Goal: Book appointment/travel/reservation

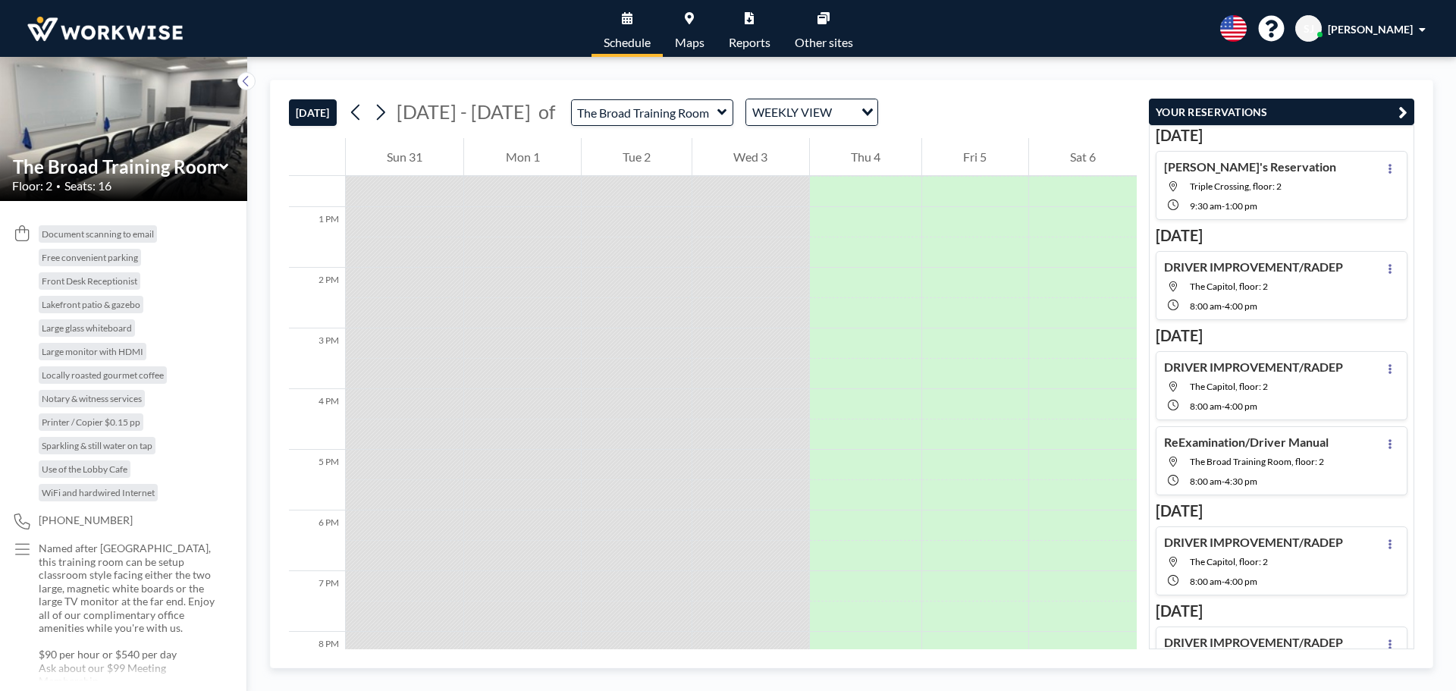
scroll to position [990, 0]
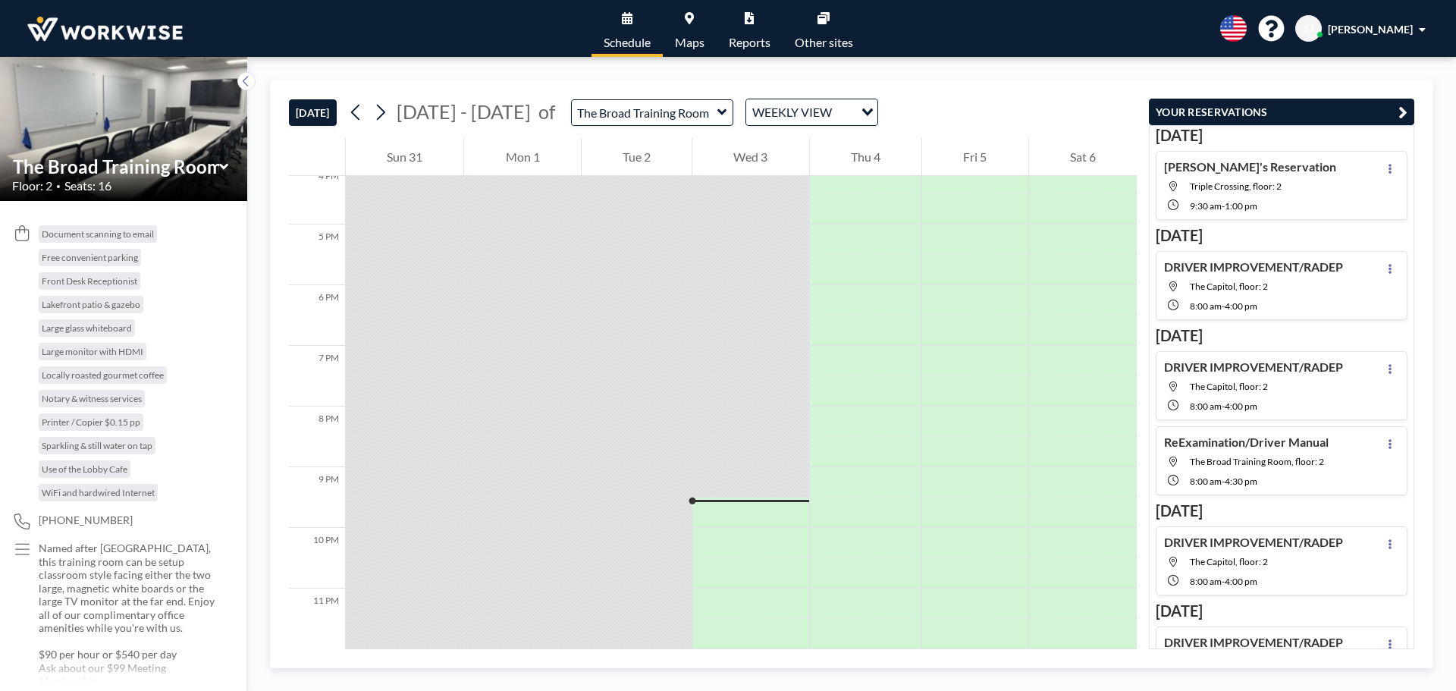
click at [717, 115] on icon at bounding box center [722, 112] width 10 height 15
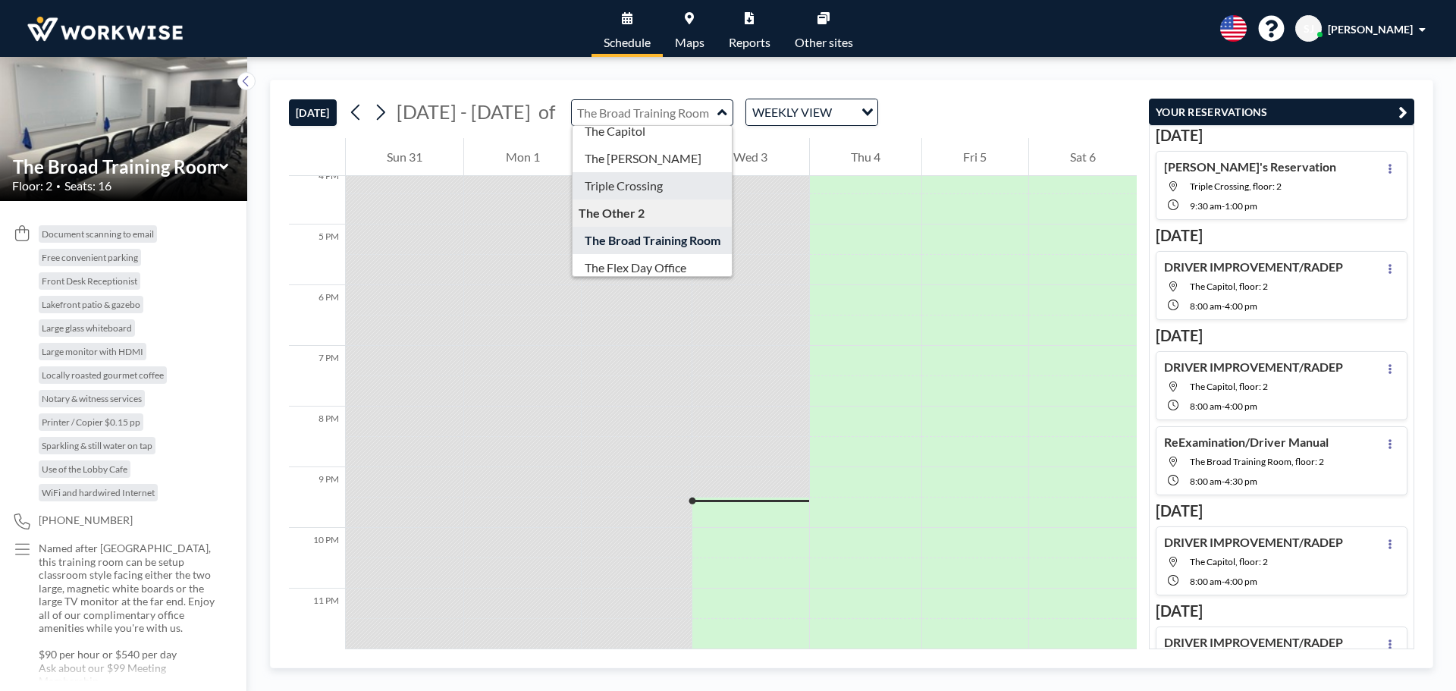
scroll to position [49, 0]
type input "The Flex Day Office"
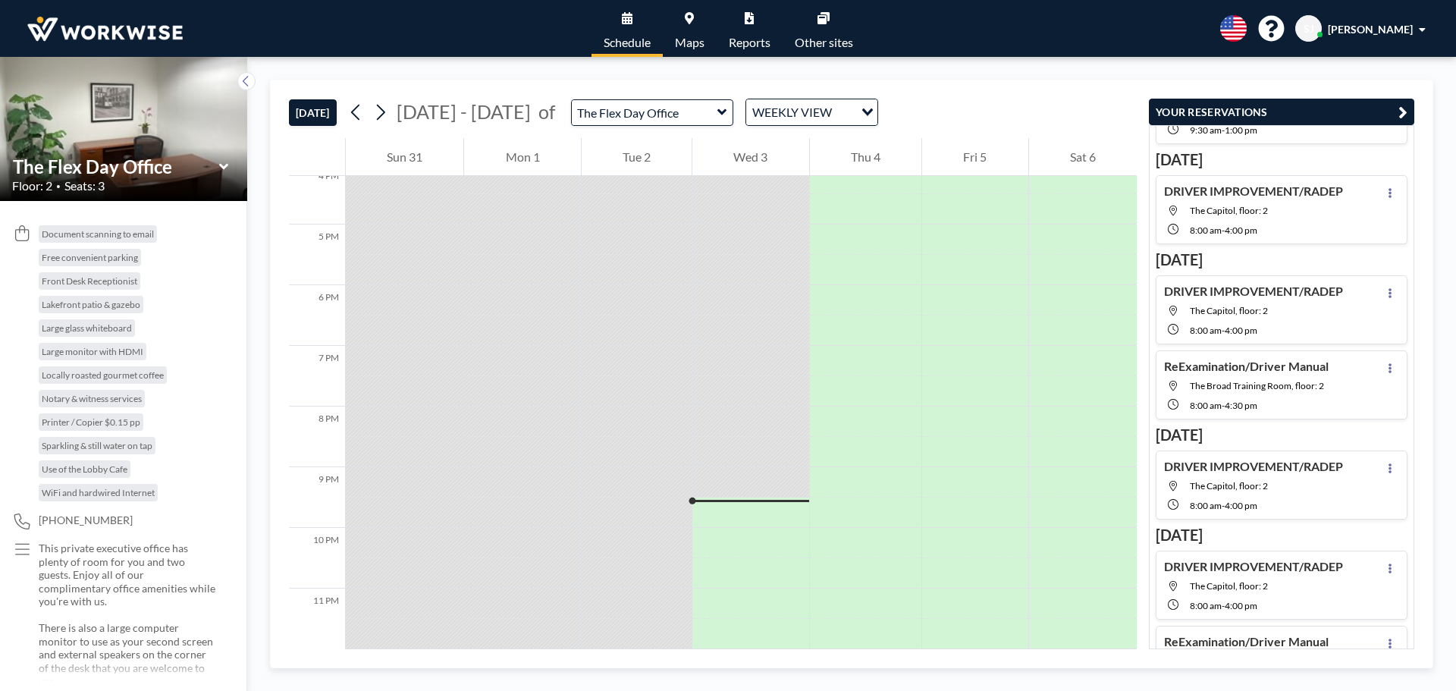
scroll to position [0, 0]
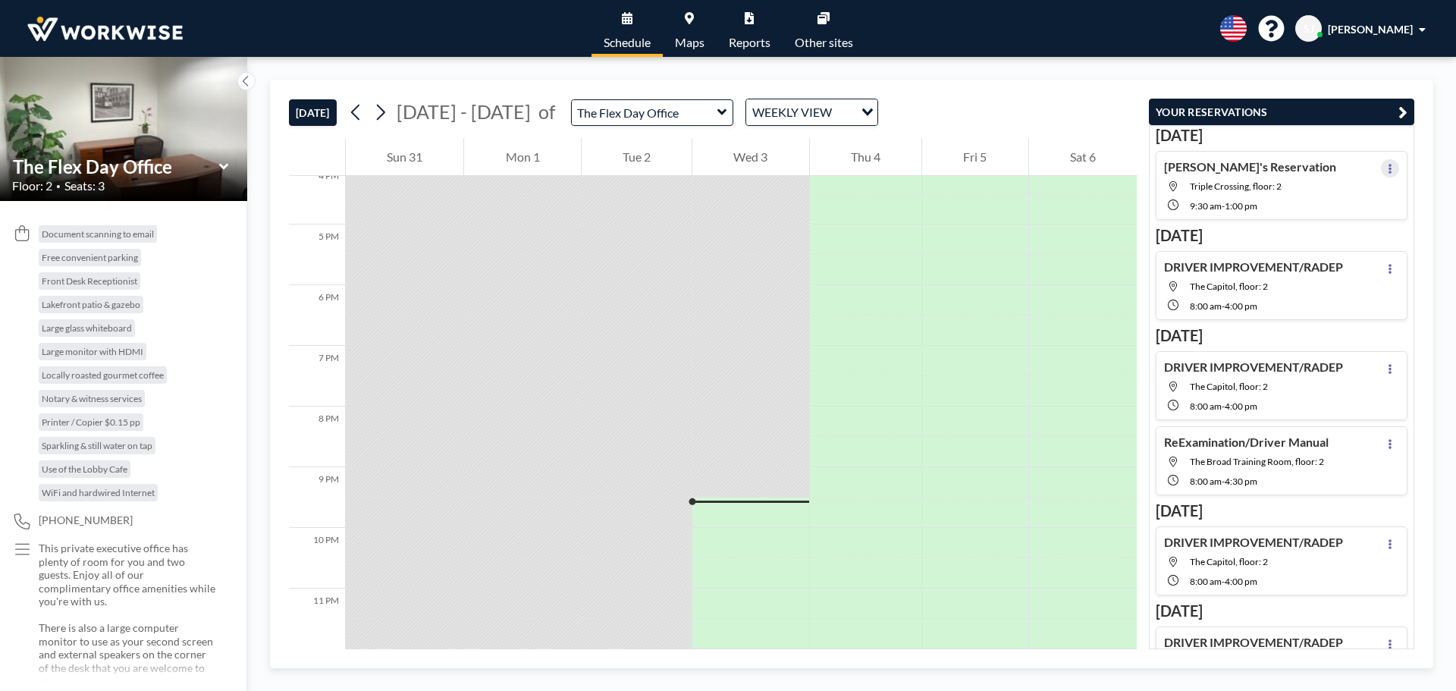
click at [1387, 170] on icon at bounding box center [1390, 169] width 6 height 10
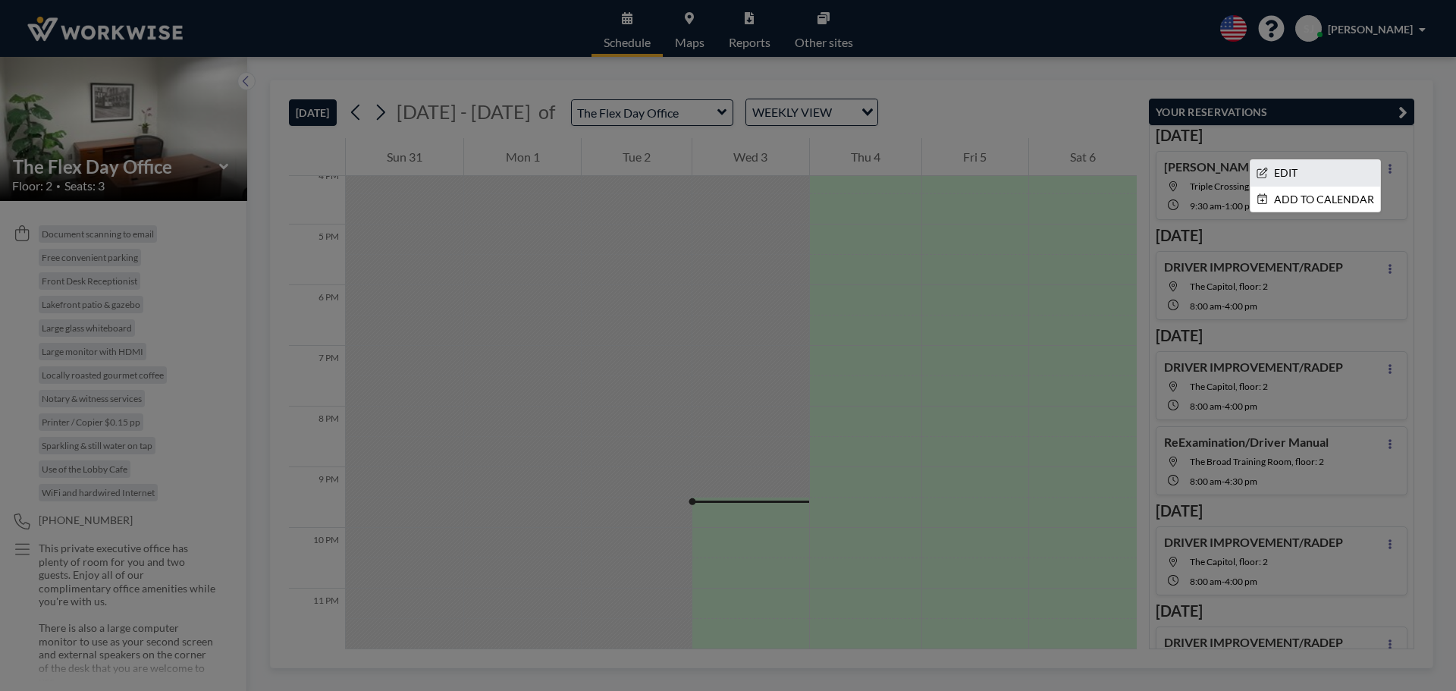
click at [1326, 170] on li "EDIT" at bounding box center [1315, 173] width 130 height 26
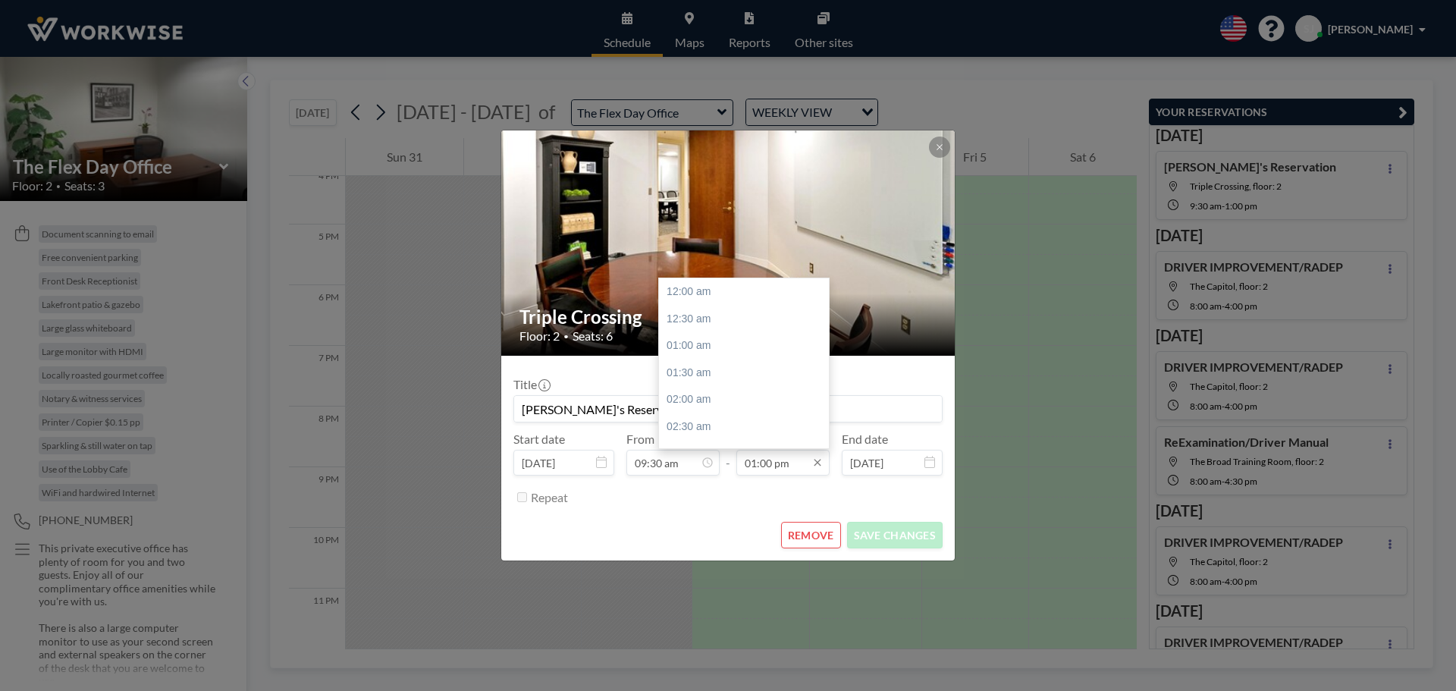
scroll to position [701, 0]
click at [779, 464] on input "01:00 pm" at bounding box center [782, 463] width 93 height 26
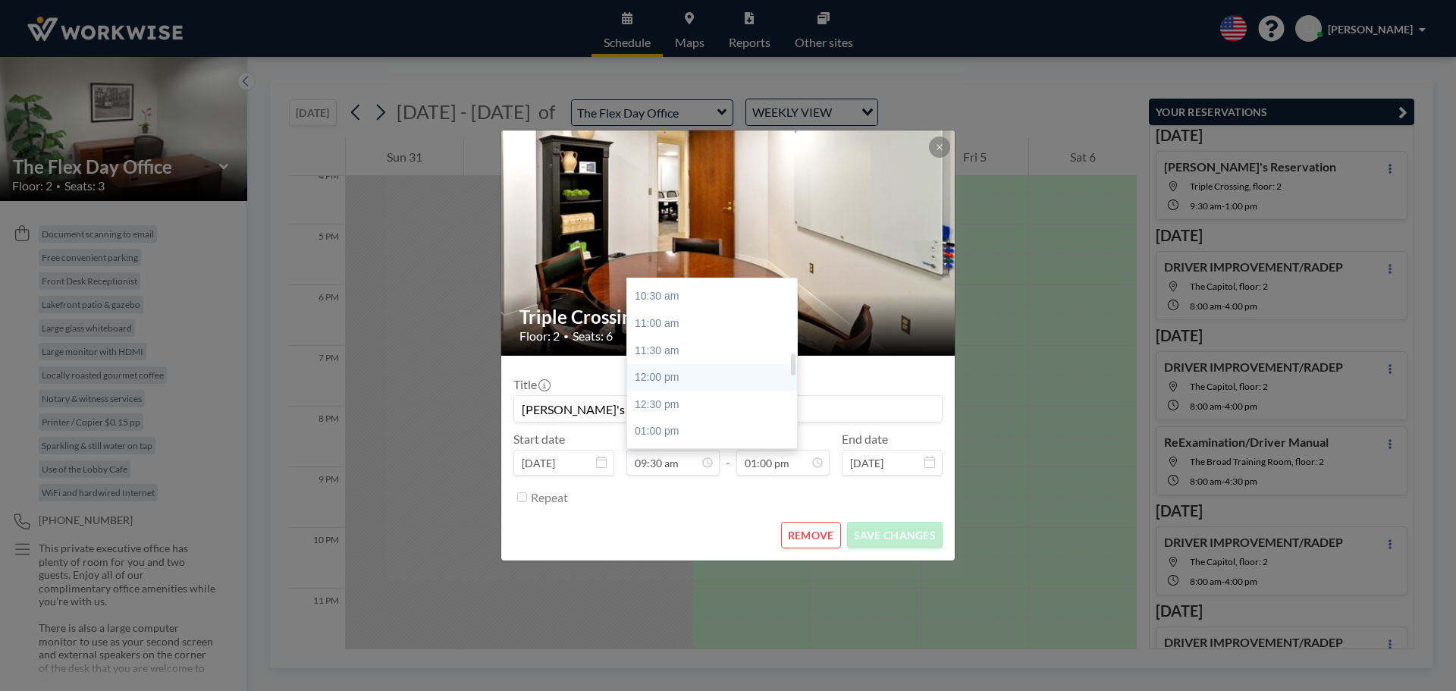
scroll to position [588, 0]
click at [657, 381] on div "12:30 pm" at bounding box center [715, 378] width 177 height 27
type input "12:30 pm"
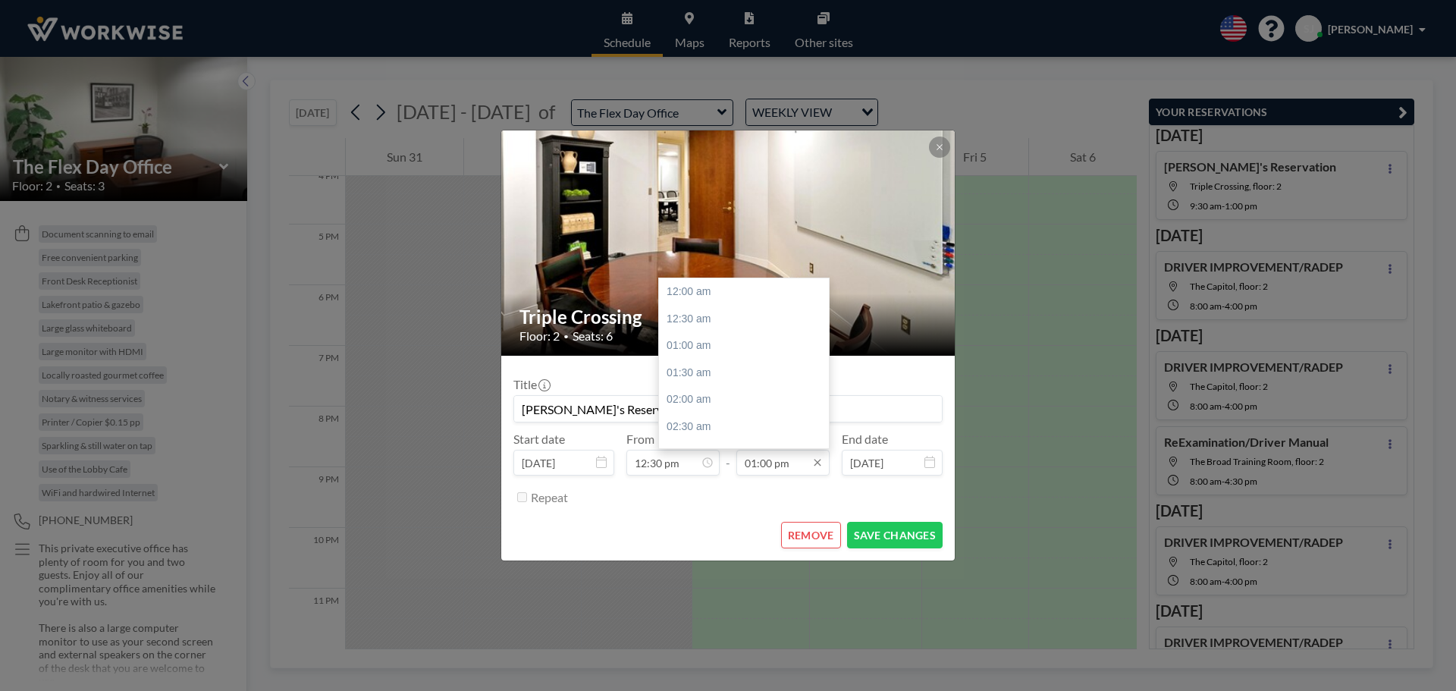
scroll to position [701, 0]
click at [774, 467] on input "01:00 pm" at bounding box center [782, 463] width 93 height 26
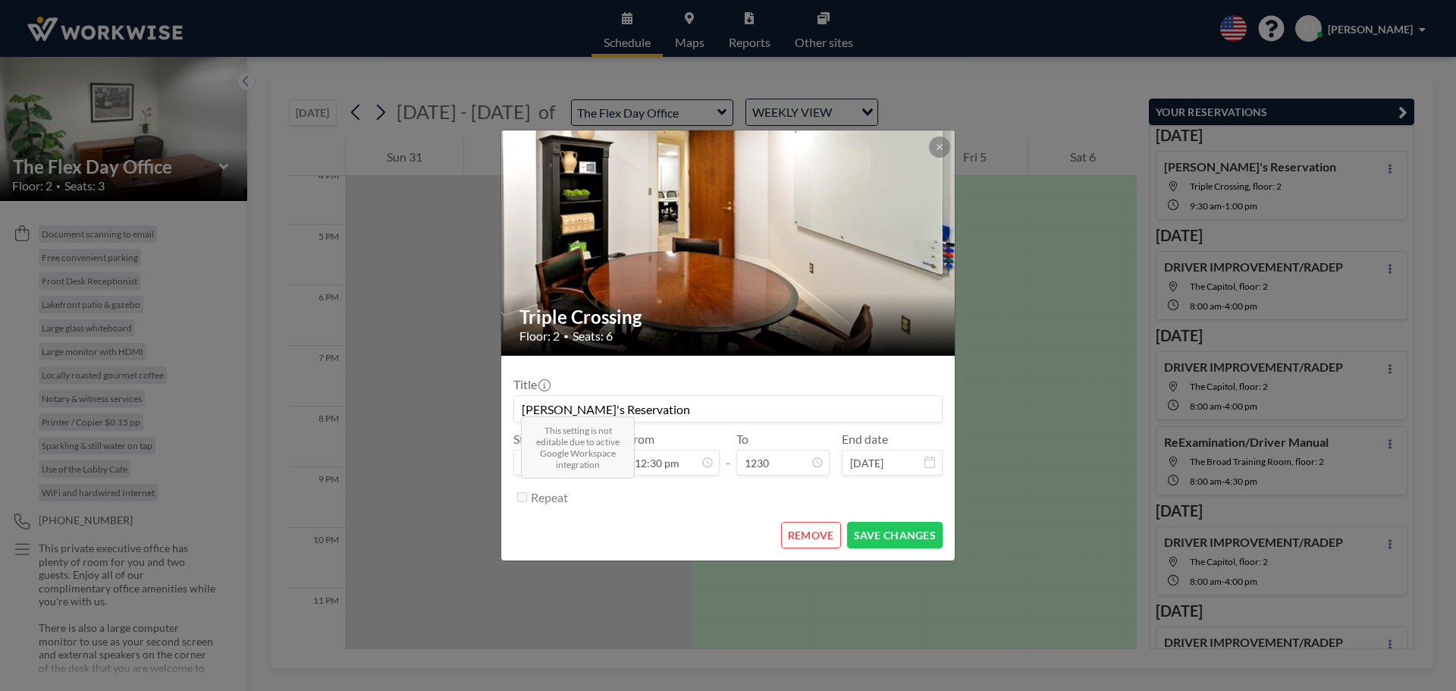
type input "01:00 pm"
click at [701, 496] on div "Repeat" at bounding box center [737, 496] width 412 height 25
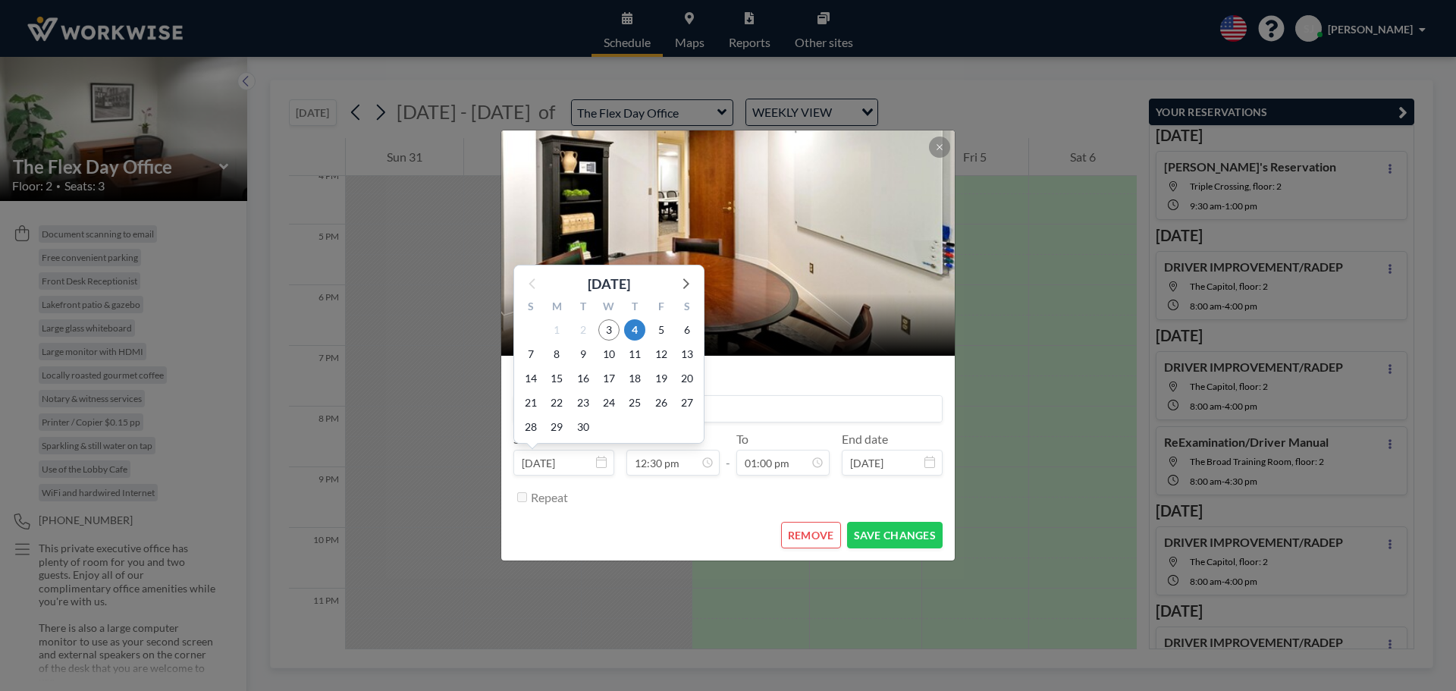
scroll to position [675, 0]
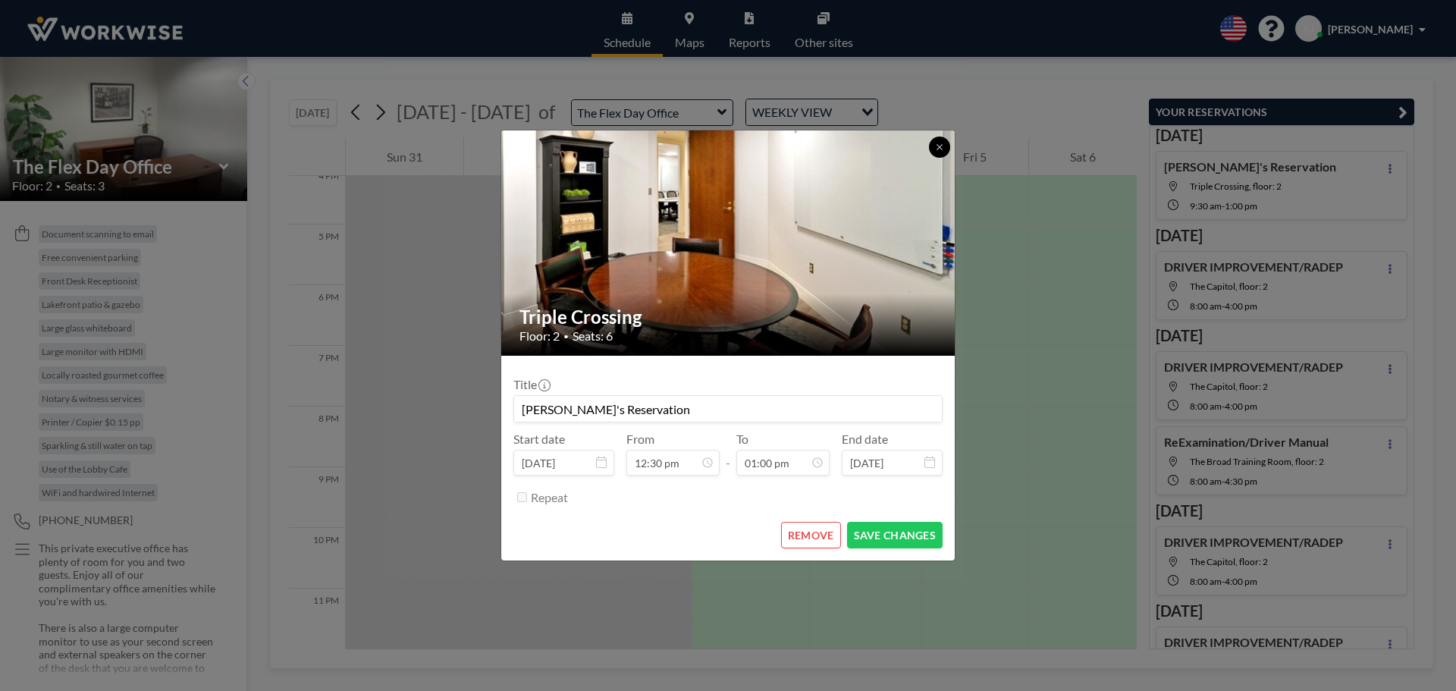
click at [937, 146] on icon at bounding box center [939, 147] width 9 height 9
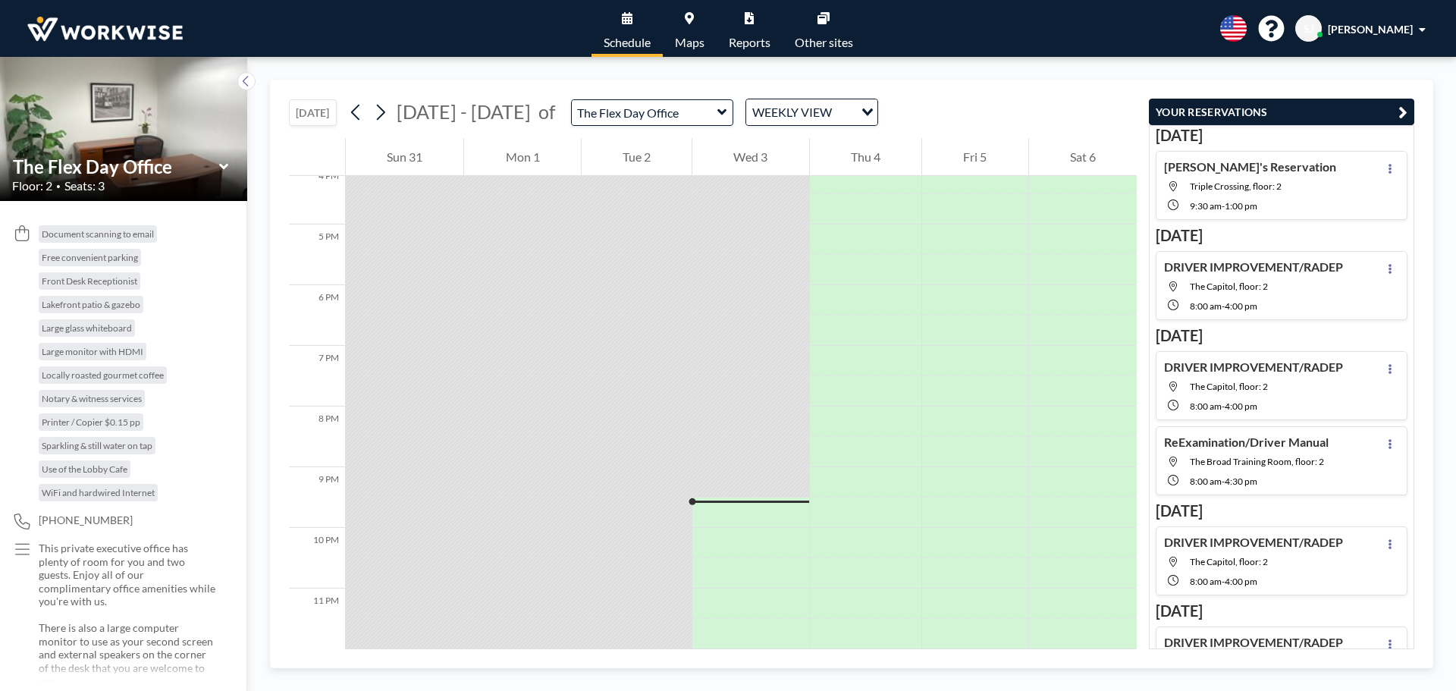
click at [1256, 198] on div "9:30 AM - 1:00 PM" at bounding box center [1263, 205] width 146 height 14
type input "Triple Crossing"
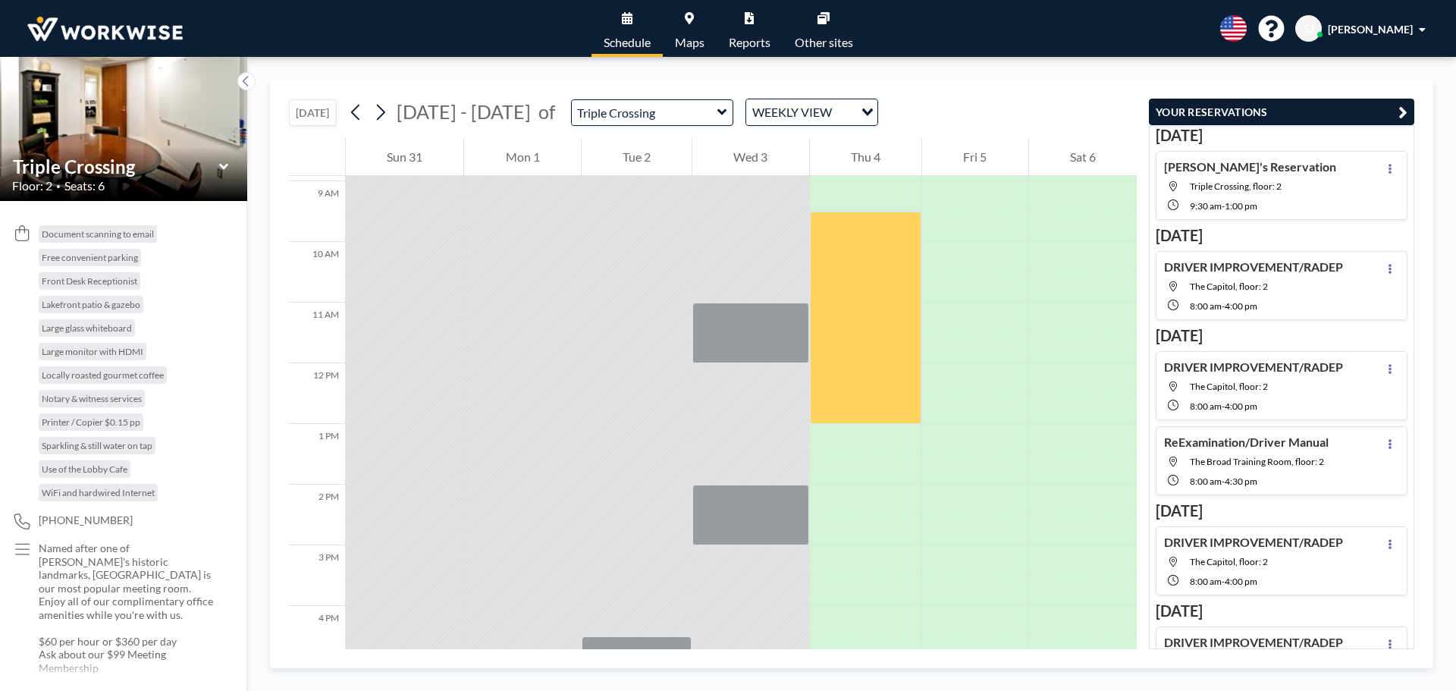
scroll to position [546, 0]
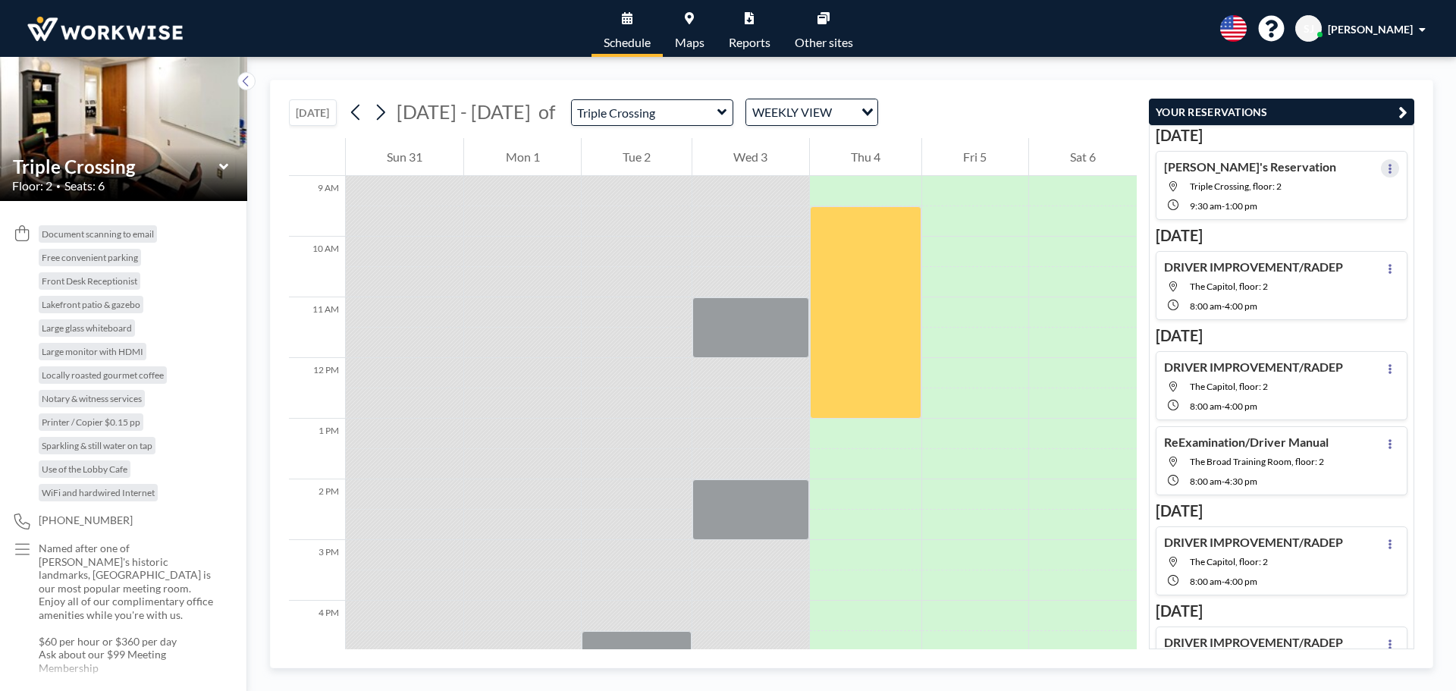
click at [1381, 165] on button at bounding box center [1390, 168] width 18 height 18
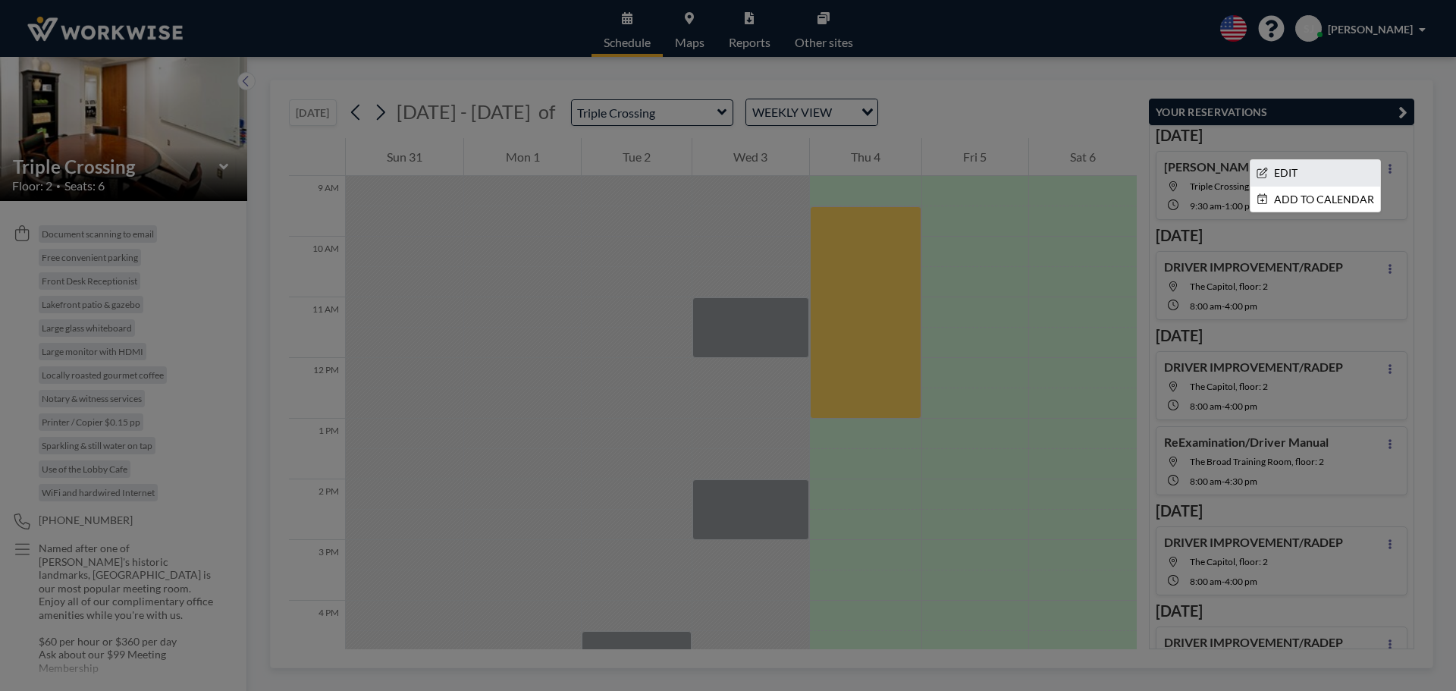
click at [1280, 167] on li "EDIT" at bounding box center [1315, 173] width 130 height 26
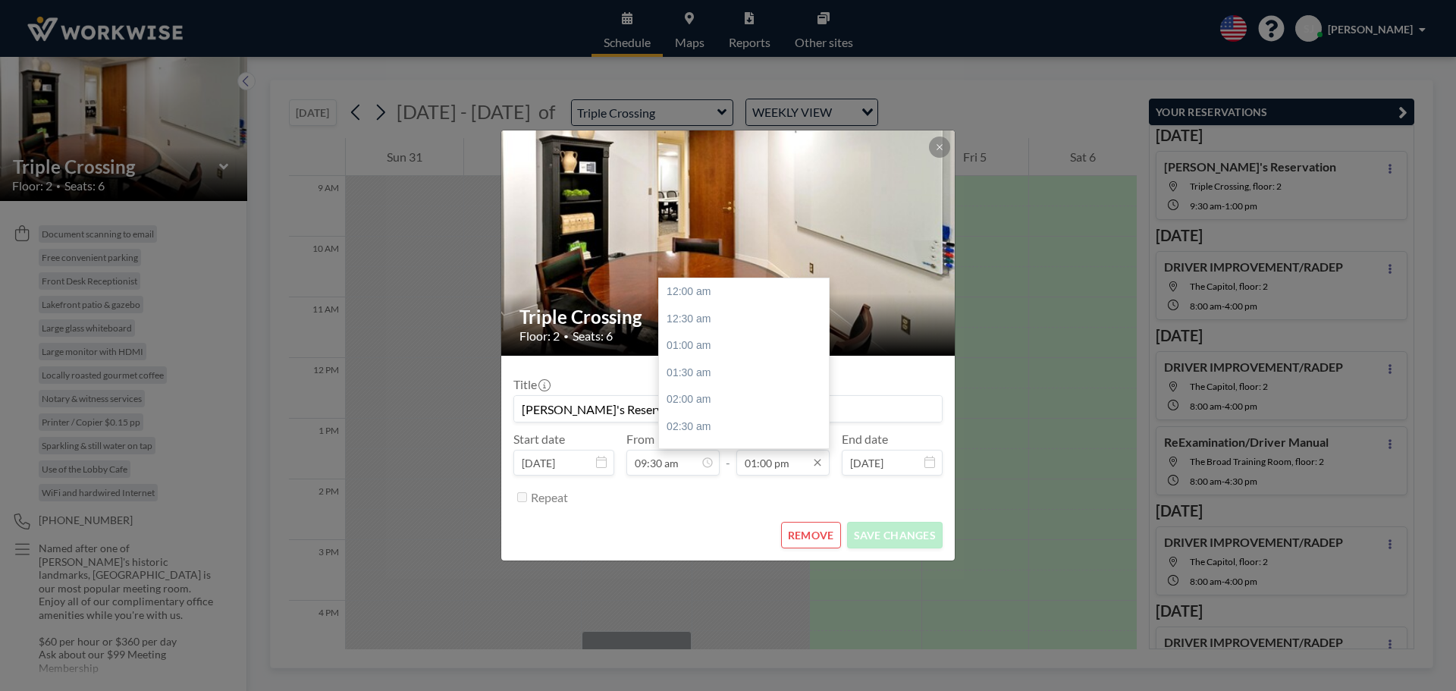
scroll to position [701, 0]
click at [770, 470] on input "01:00 pm" at bounding box center [782, 463] width 93 height 26
click at [693, 412] on div "12:30 pm" at bounding box center [747, 416] width 177 height 27
type input "12:30 pm"
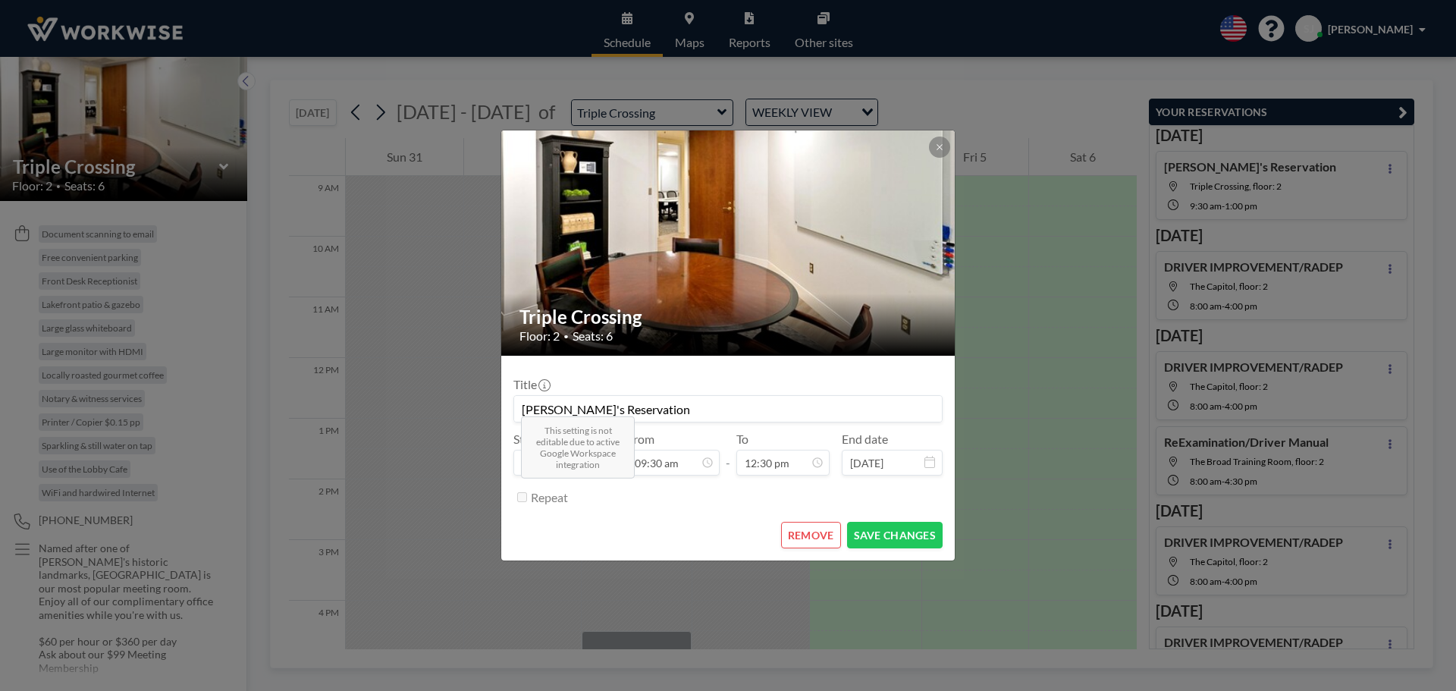
click at [730, 506] on div "Repeat" at bounding box center [737, 496] width 412 height 25
click at [942, 152] on button at bounding box center [939, 146] width 21 height 21
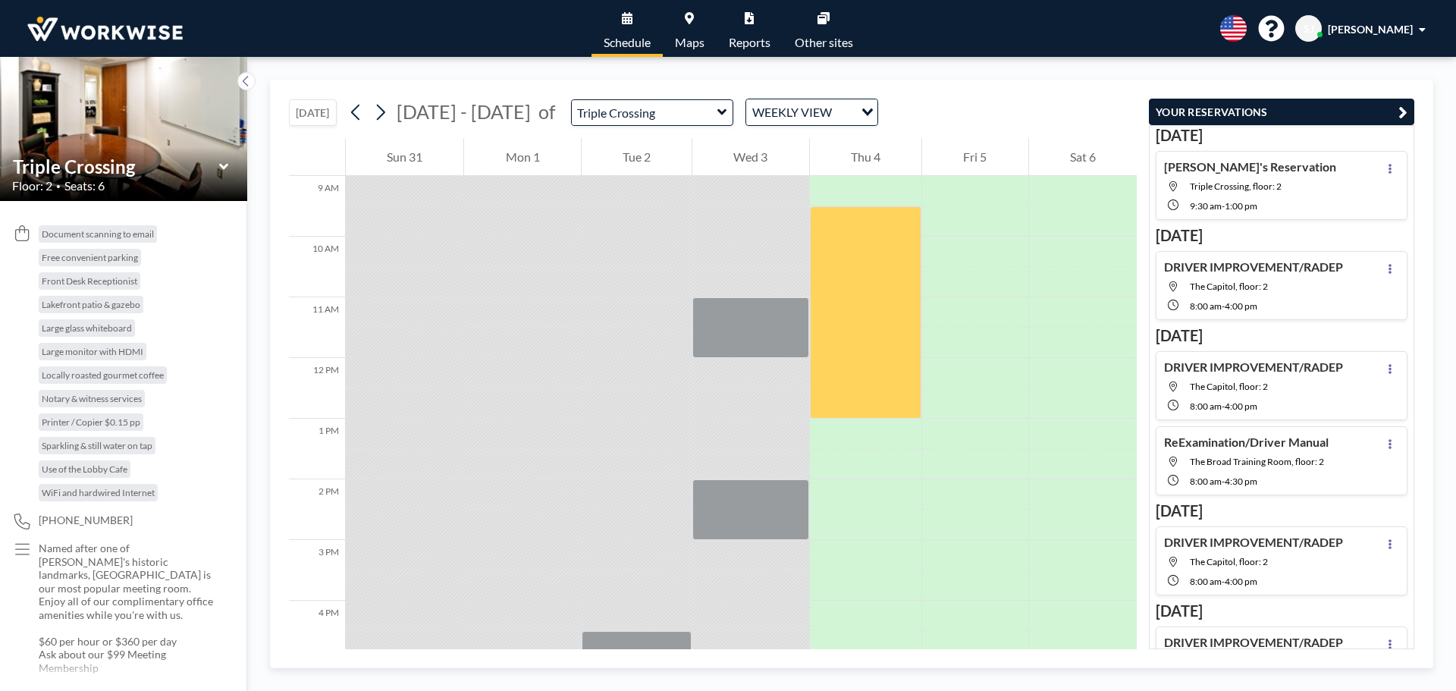
click at [786, 113] on div "WEEKLY VIEW" at bounding box center [800, 110] width 108 height 23
click at [736, 89] on div "[DATE] [DATE] - [DATE] of Triple Crossing WEEKLY VIEW Loading..." at bounding box center [713, 109] width 848 height 58
click at [717, 118] on icon at bounding box center [722, 112] width 10 height 15
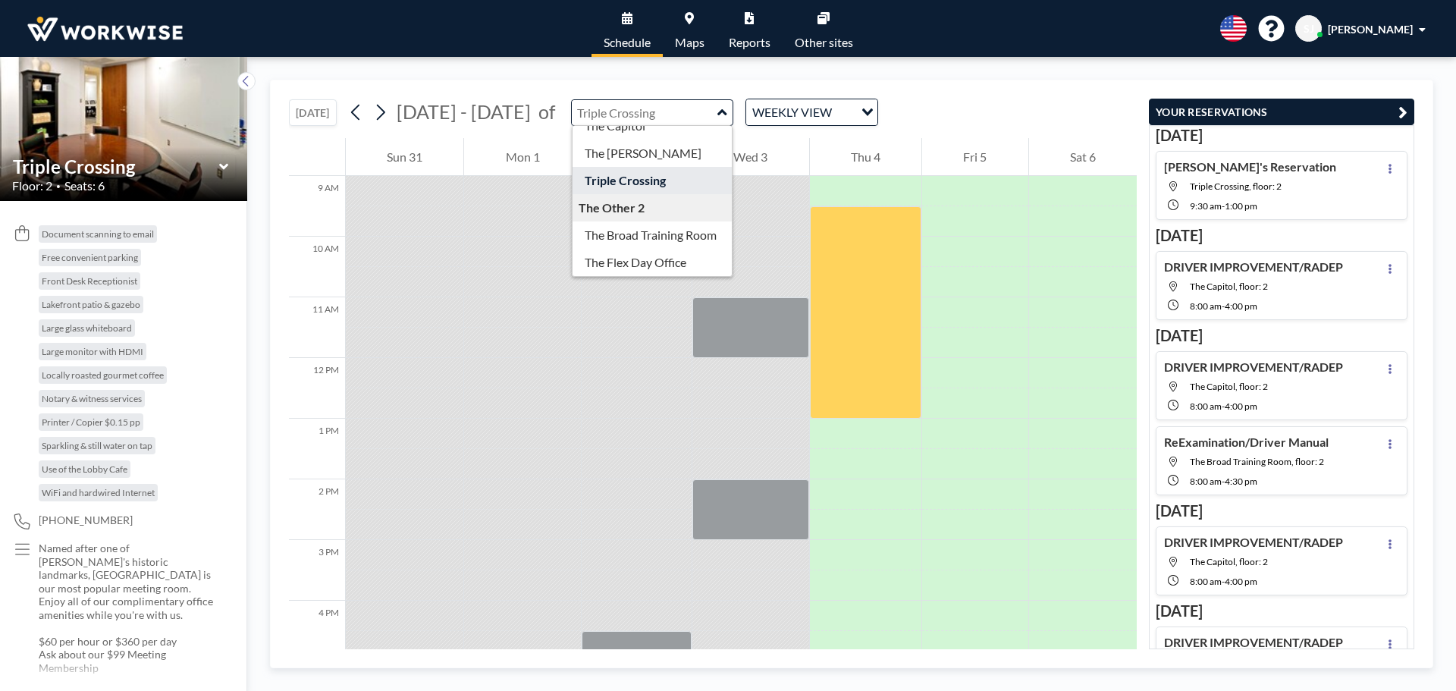
scroll to position [49, 0]
type input "The Flex Day Office"
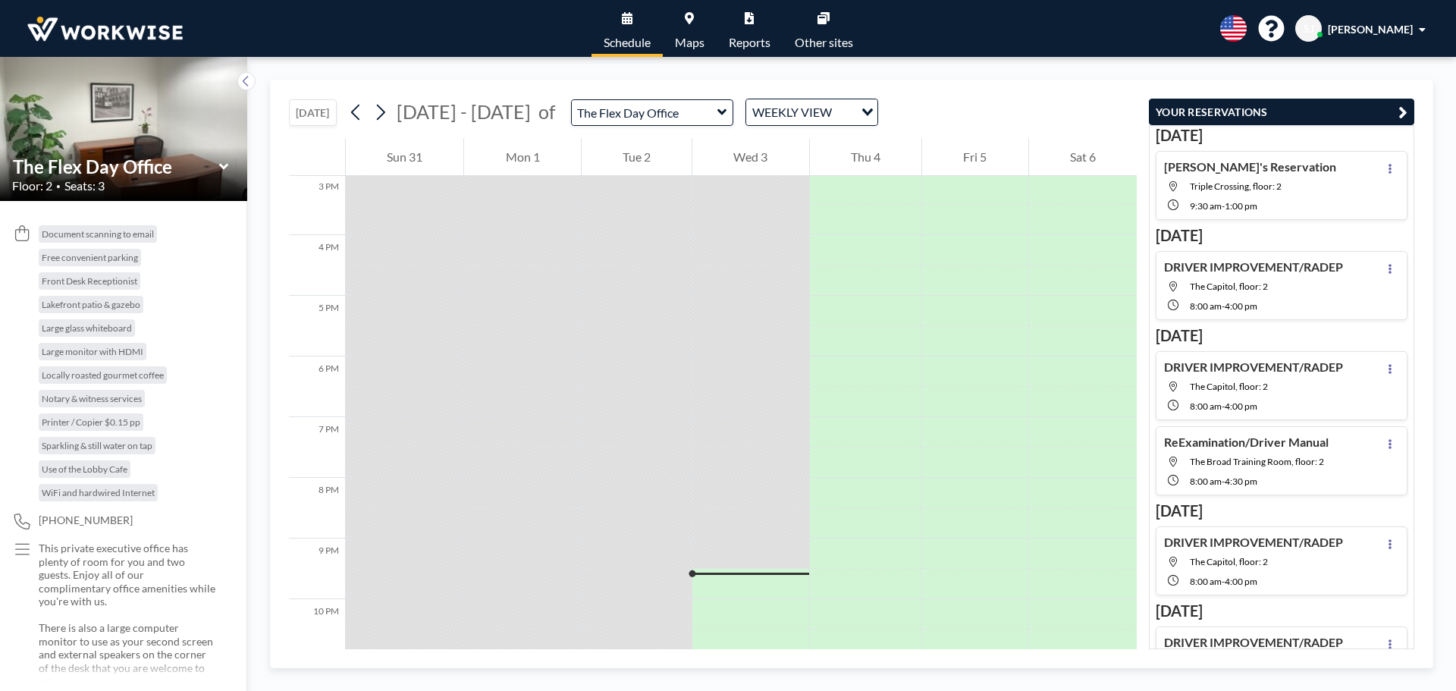
scroll to position [990, 0]
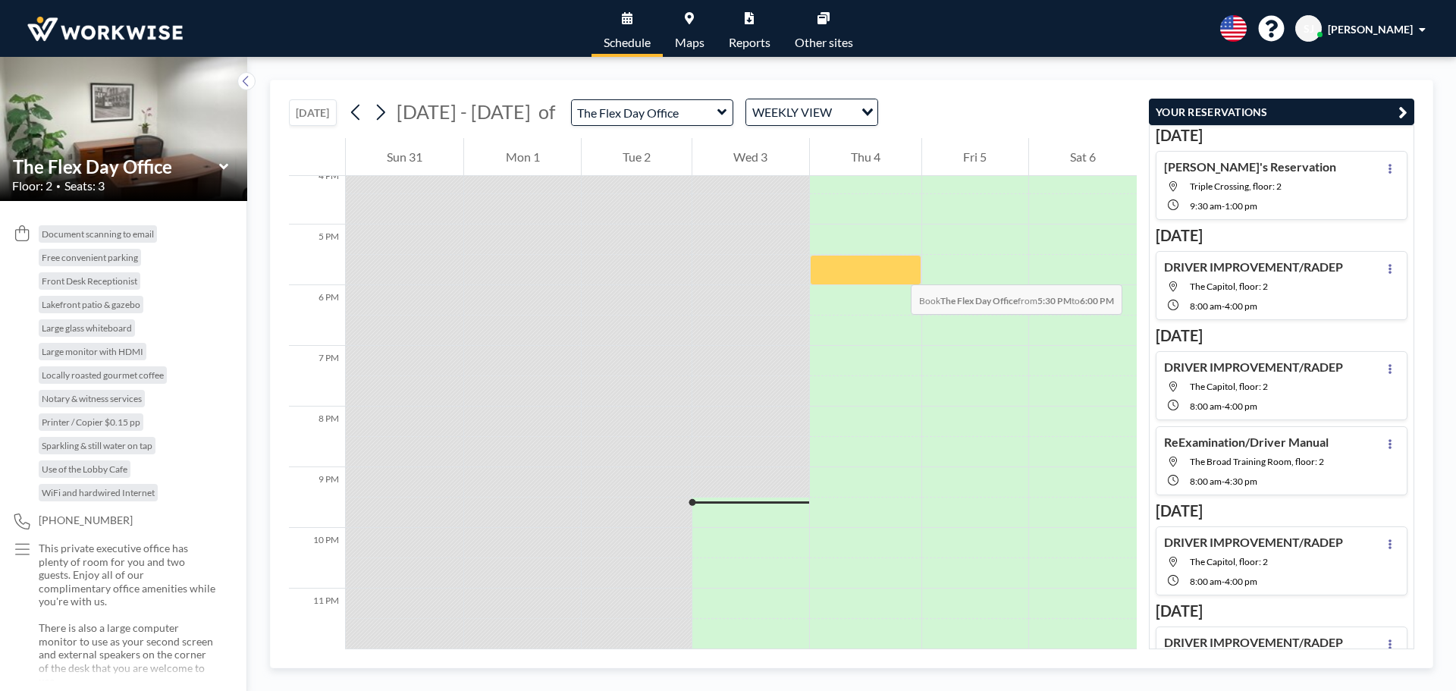
click at [895, 269] on div at bounding box center [865, 270] width 111 height 30
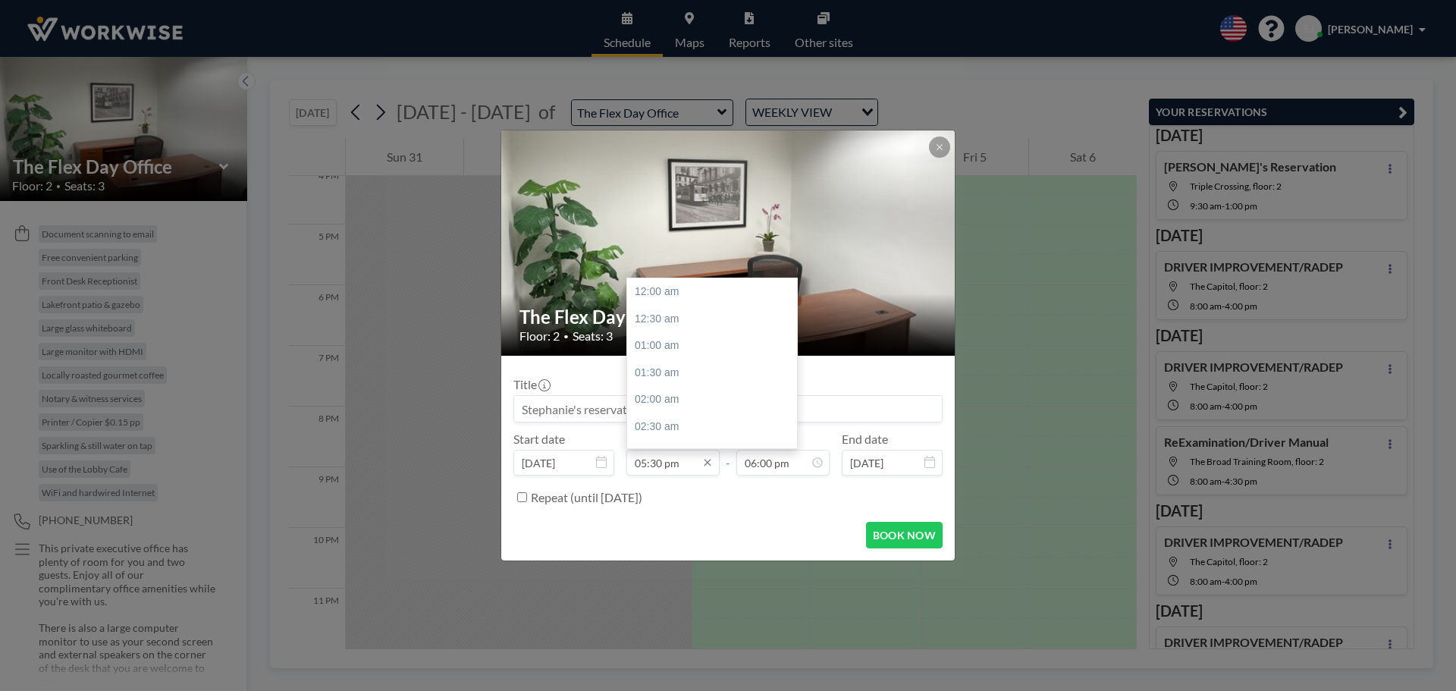
scroll to position [945, 0]
click at [667, 471] on input "05:30 pm" at bounding box center [672, 463] width 93 height 26
click at [662, 374] on div "10:30 am" at bounding box center [715, 368] width 177 height 27
type input "10:30 am"
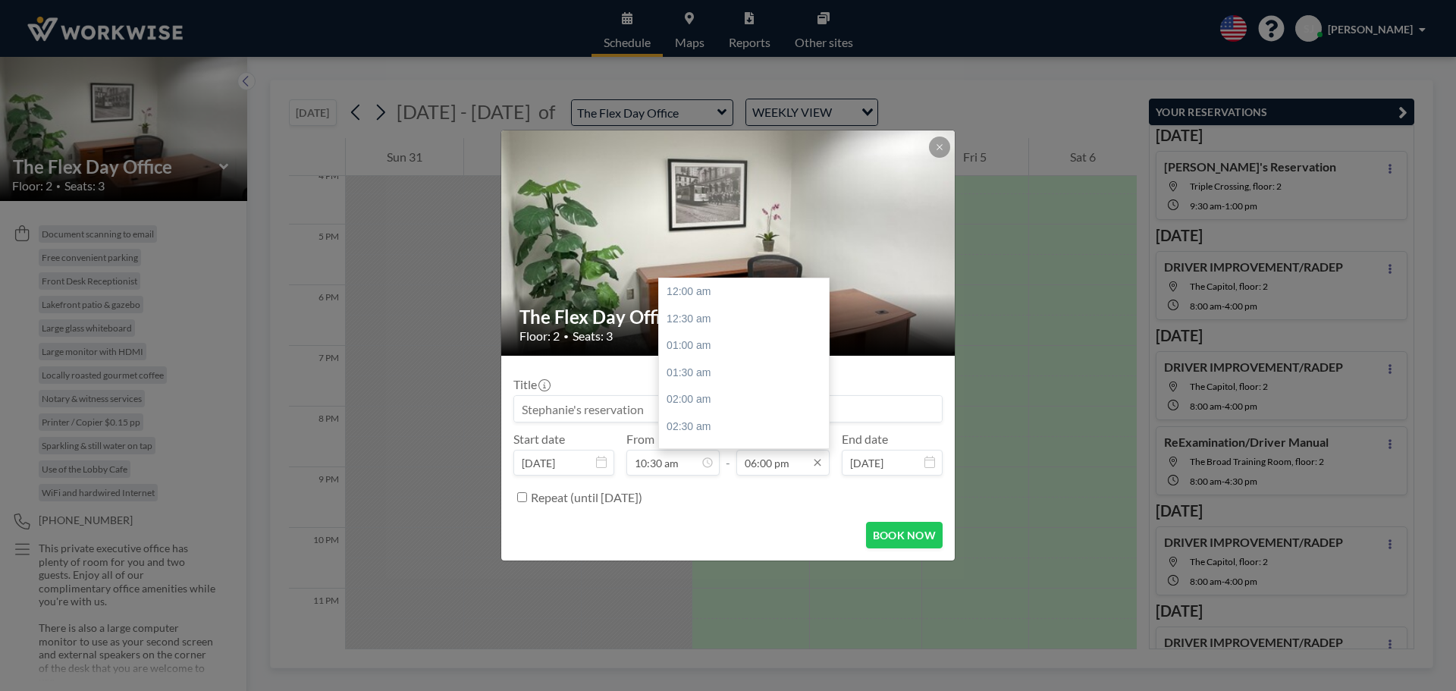
scroll to position [971, 0]
click at [786, 469] on input "06:00 pm" at bounding box center [782, 463] width 93 height 26
click at [696, 403] on div "09:30 pm" at bounding box center [747, 405] width 177 height 27
type input "09:30 pm"
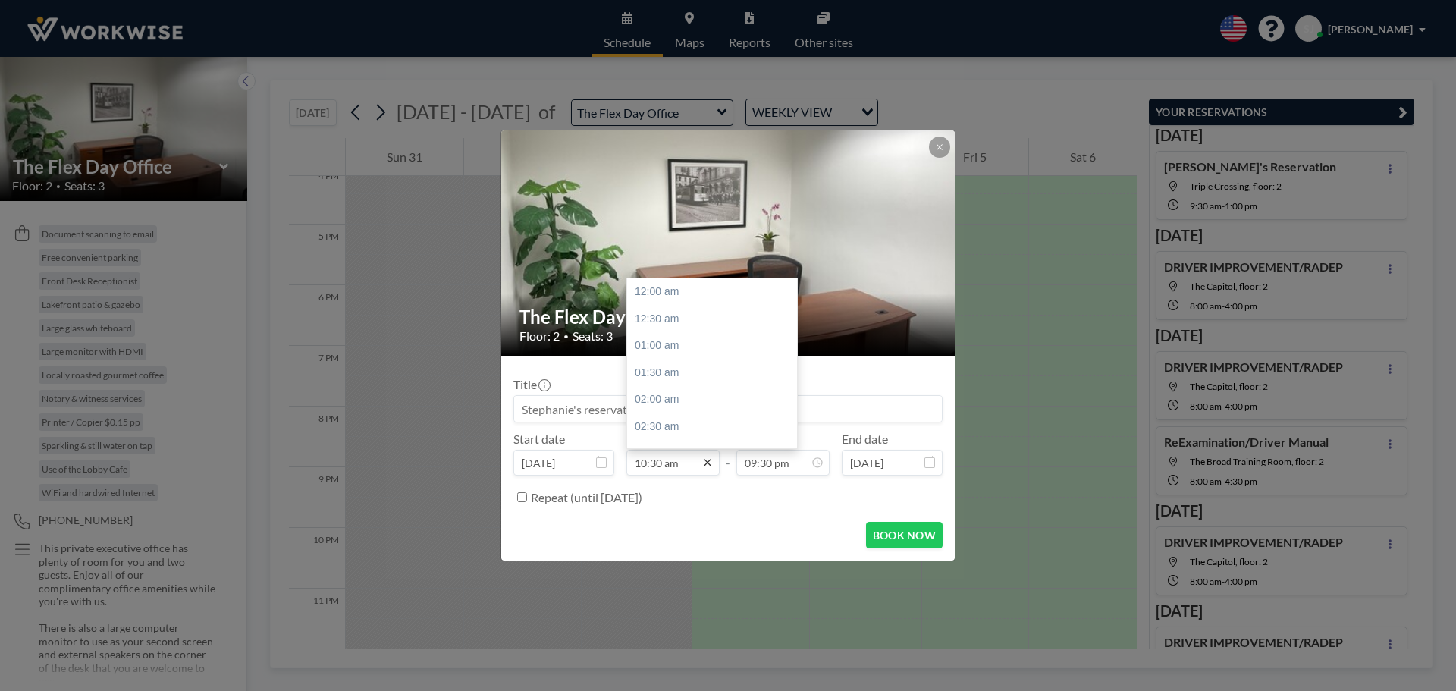
scroll to position [566, 0]
click at [676, 462] on input "10:30 am" at bounding box center [672, 463] width 93 height 26
click at [666, 338] on div "10:00 am" at bounding box center [715, 341] width 177 height 27
type input "10:00 am"
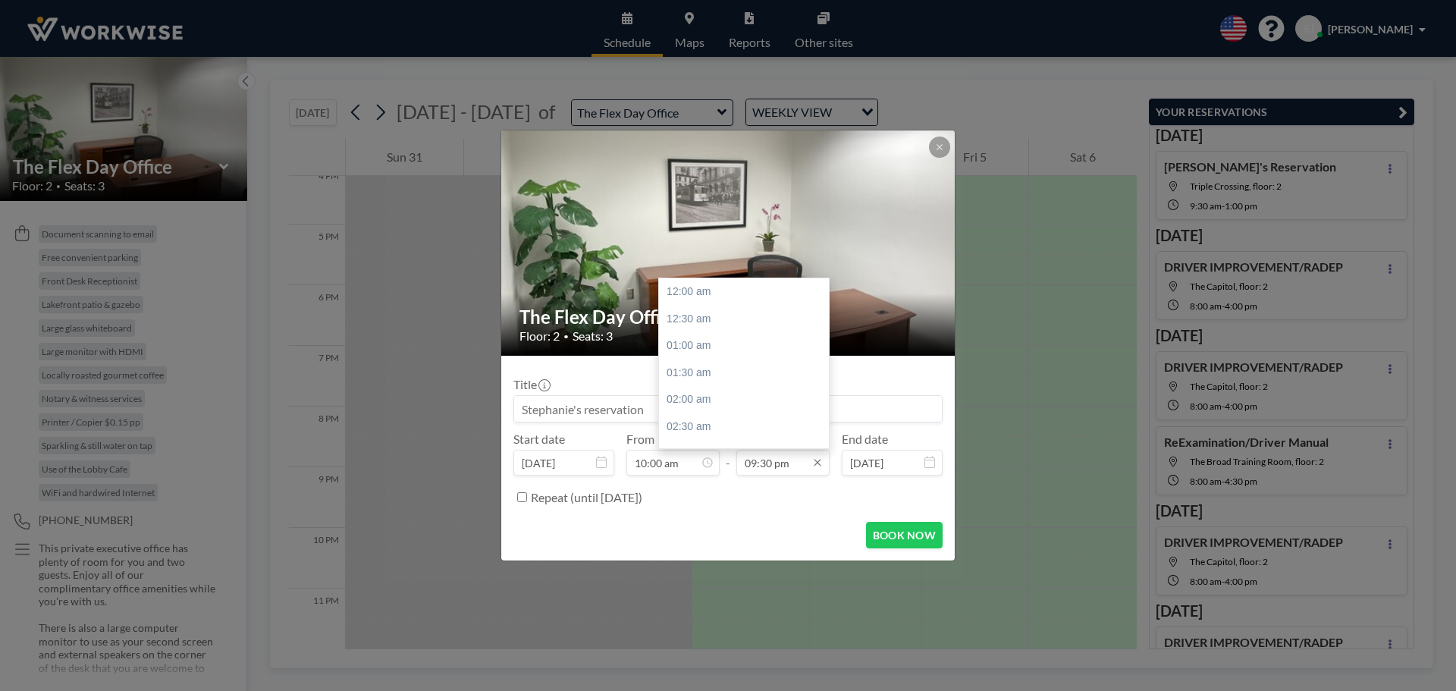
scroll to position [1126, 0]
click at [777, 463] on input "09:30 pm" at bounding box center [782, 463] width 93 height 26
click at [690, 427] on div "11:30 pm" at bounding box center [747, 434] width 177 height 27
type input "11:30 pm"
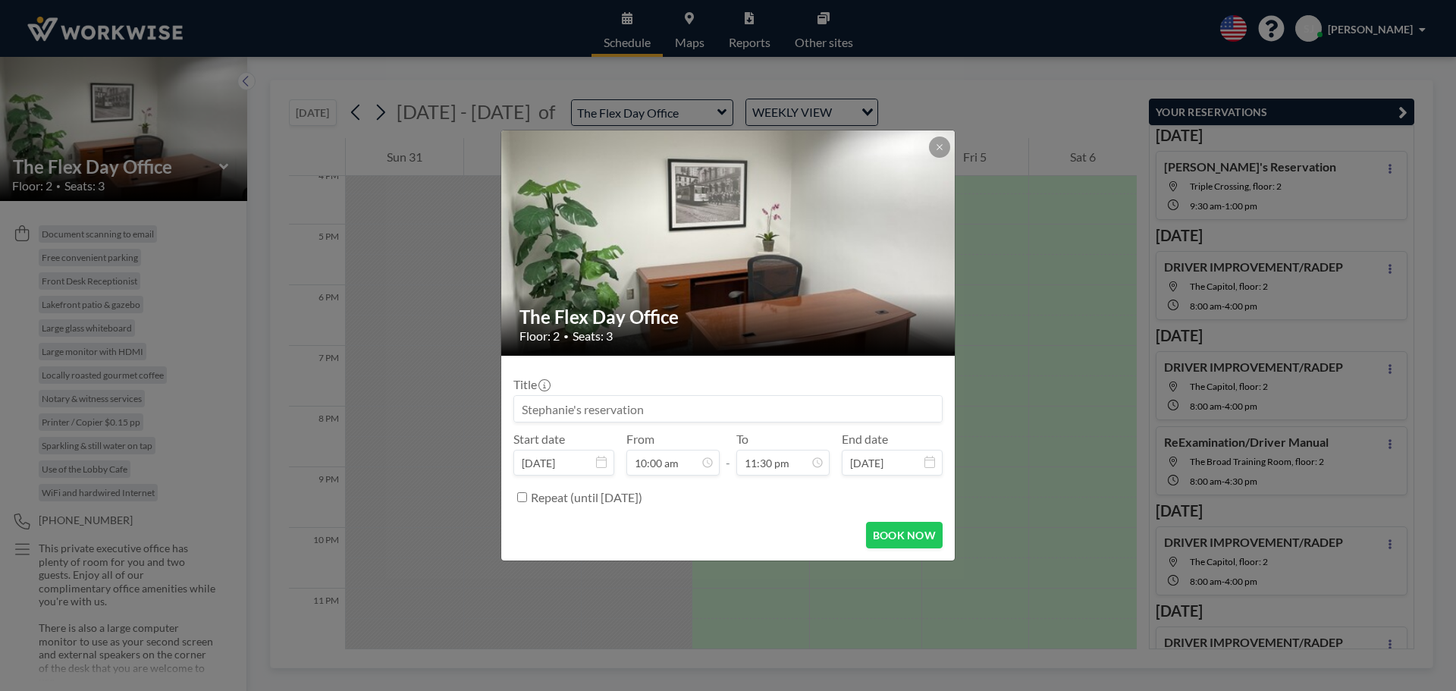
scroll to position [540, 0]
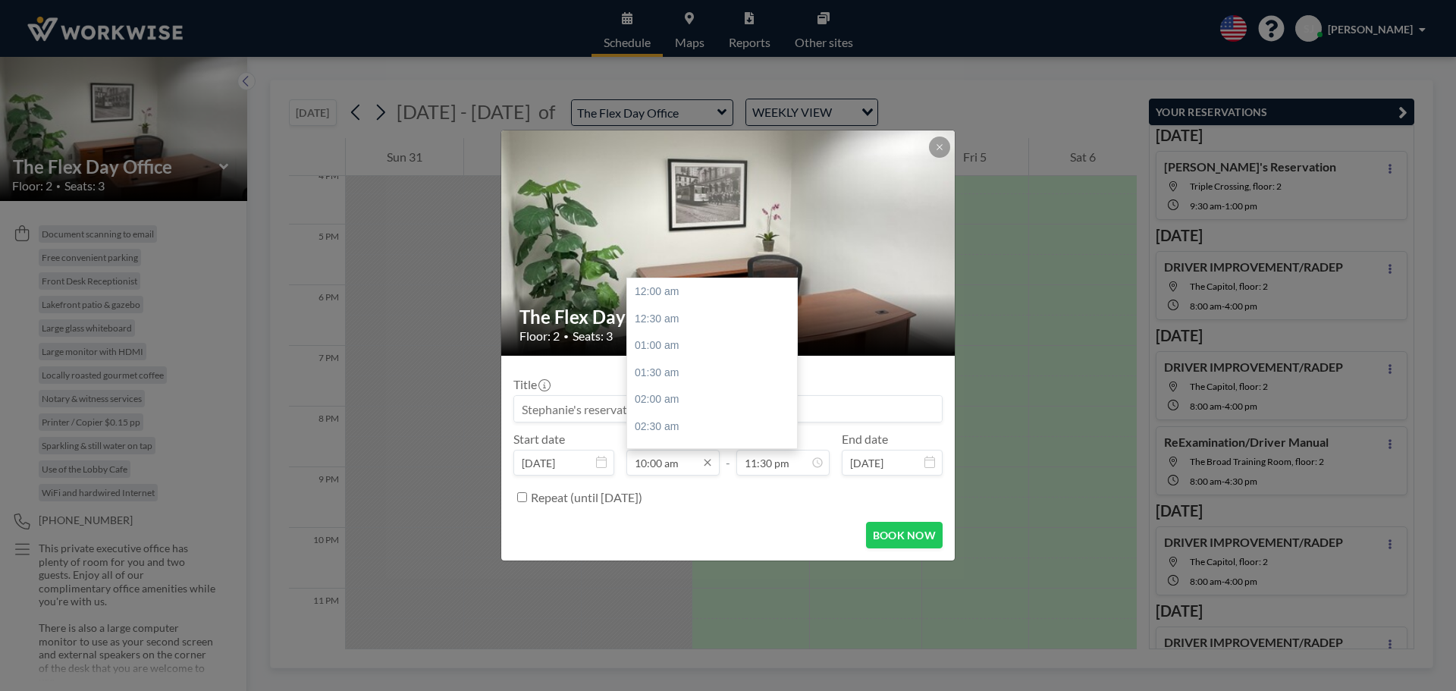
click at [662, 465] on input "10:00 am" at bounding box center [672, 463] width 93 height 26
click at [661, 318] on div "10:30 am" at bounding box center [715, 318] width 177 height 27
type input "10:30 am"
click at [769, 461] on input "11:30 pm" at bounding box center [782, 463] width 93 height 26
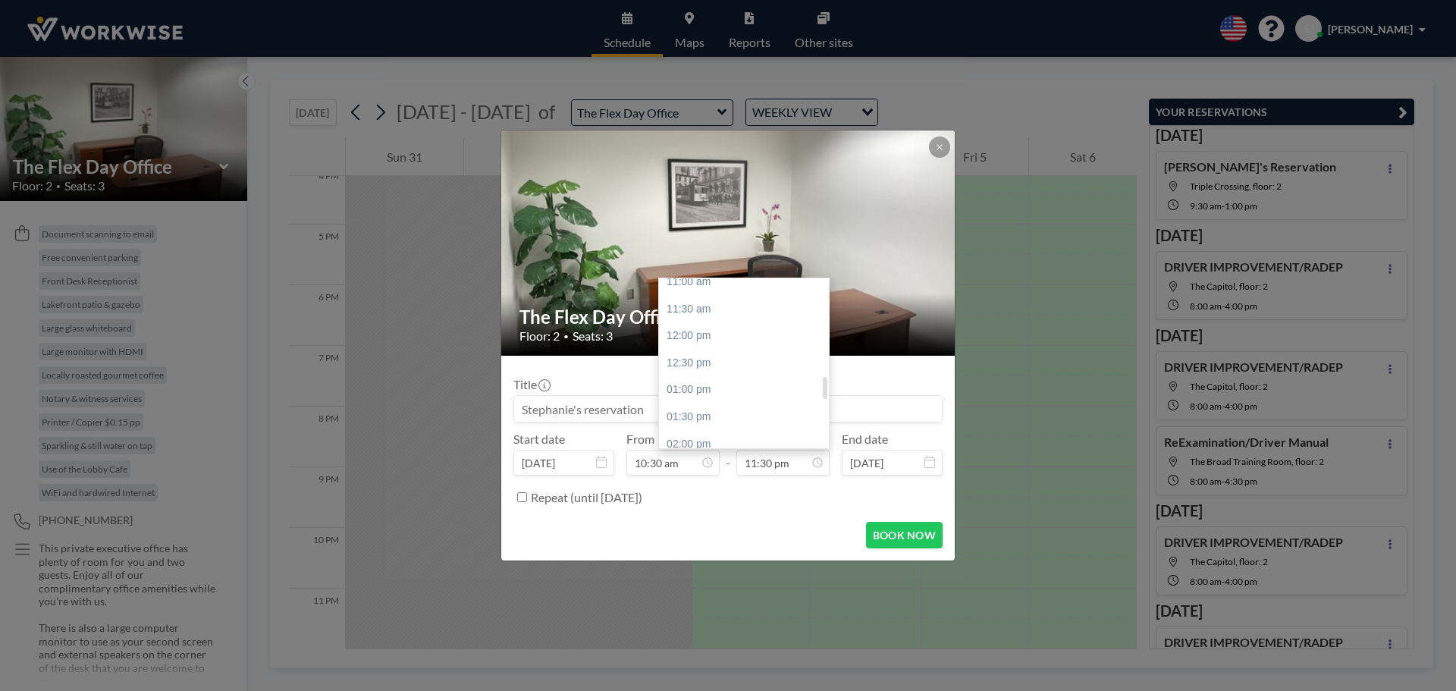
scroll to position [595, 0]
click at [701, 372] on div "12:30 pm" at bounding box center [747, 371] width 177 height 27
type input "12:30 pm"
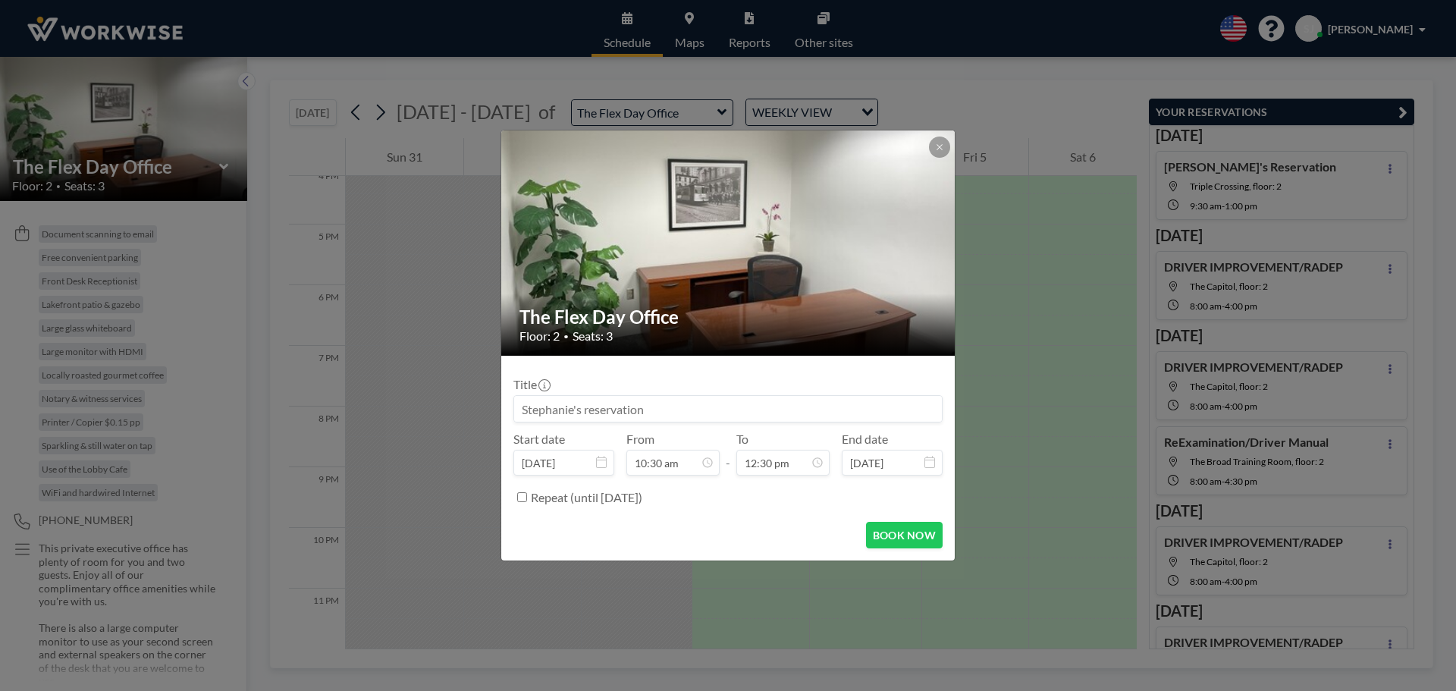
scroll to position [675, 0]
click at [758, 540] on div "BOOK NOW" at bounding box center [727, 535] width 429 height 27
click at [949, 142] on div at bounding box center [939, 146] width 21 height 21
click at [940, 149] on icon at bounding box center [939, 147] width 9 height 9
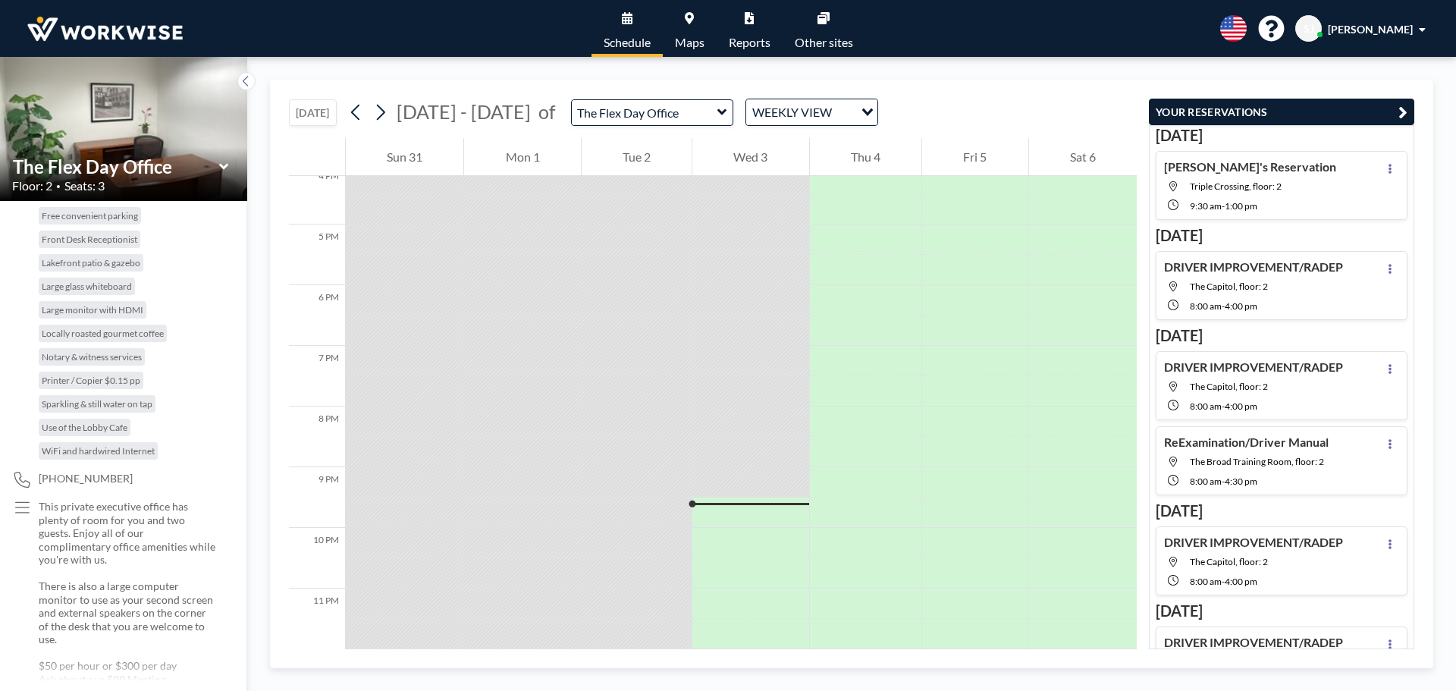
scroll to position [88, 0]
